Goal: Go to known website: Access a specific website the user already knows

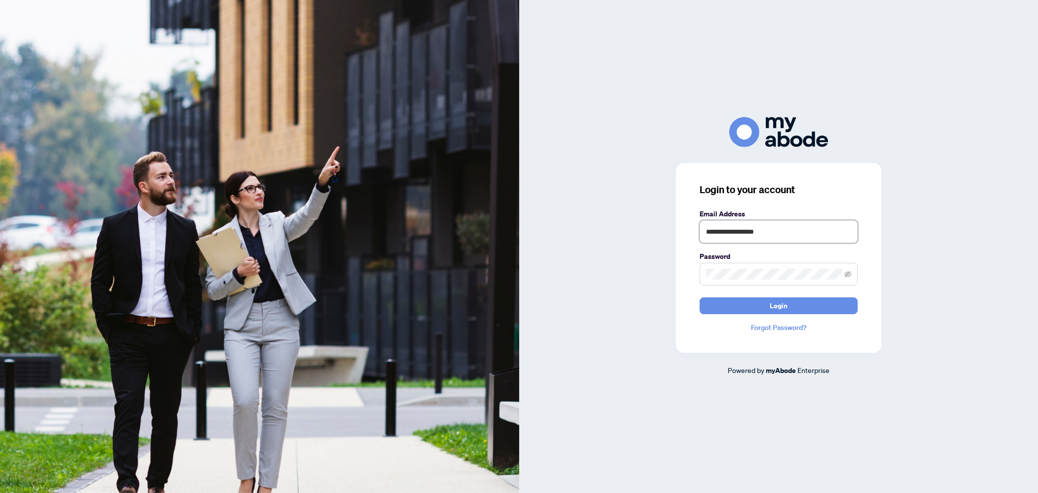
click at [813, 234] on input "**********" at bounding box center [778, 231] width 158 height 23
type input "**********"
click at [813, 305] on button "Login" at bounding box center [778, 305] width 158 height 17
